Goal: Task Accomplishment & Management: Manage account settings

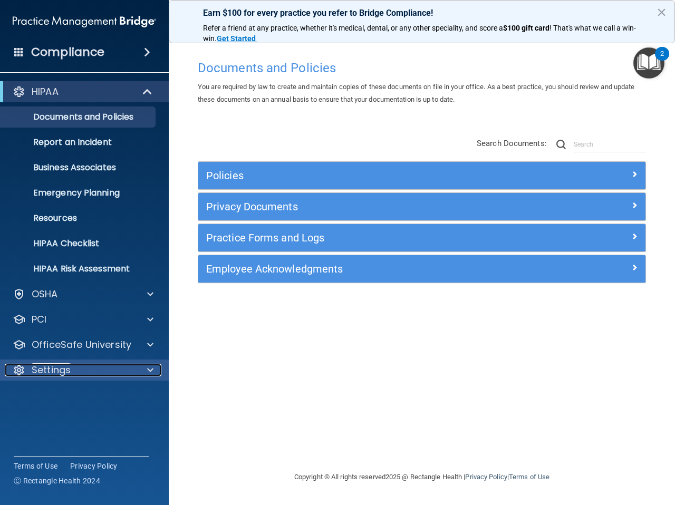
click at [132, 372] on div "Settings" at bounding box center [70, 370] width 131 height 13
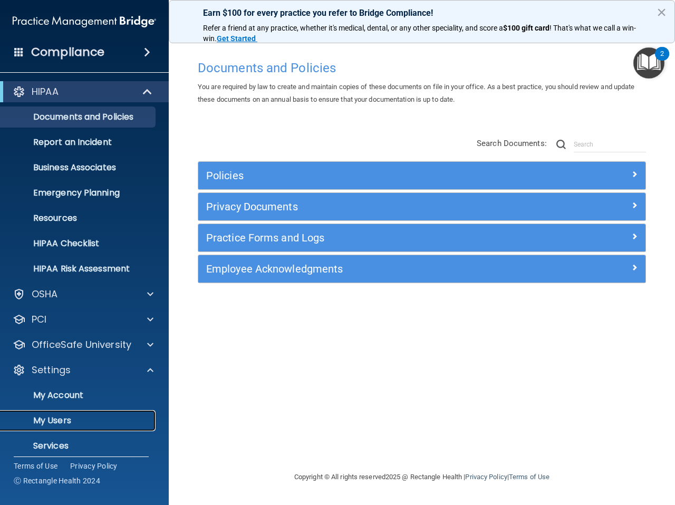
click at [56, 420] on p "My Users" at bounding box center [79, 420] width 144 height 11
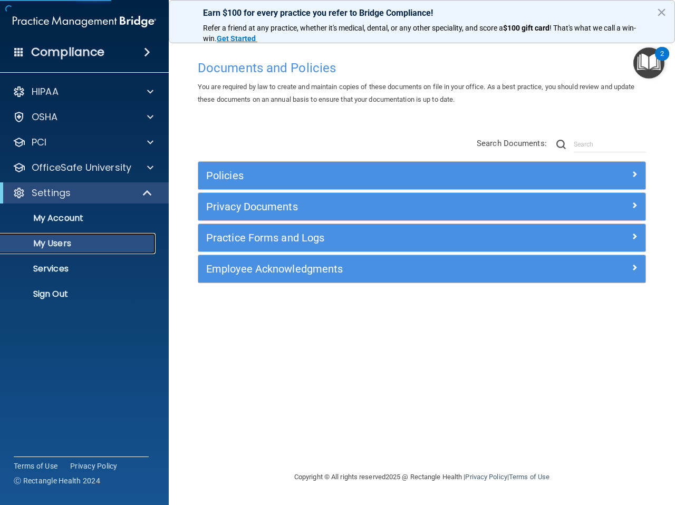
select select "20"
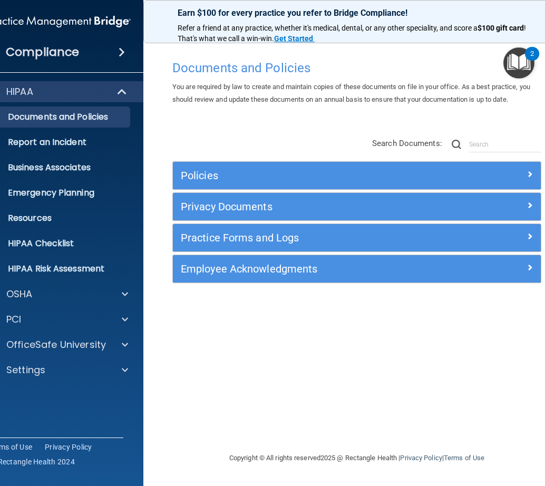
click at [119, 49] on span at bounding box center [122, 52] width 6 height 13
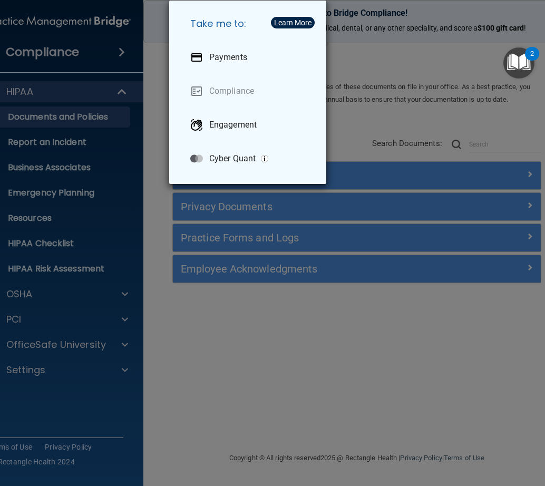
click at [293, 22] on div "Learn More" at bounding box center [292, 22] width 37 height 7
